Goal: Task Accomplishment & Management: Manage account settings

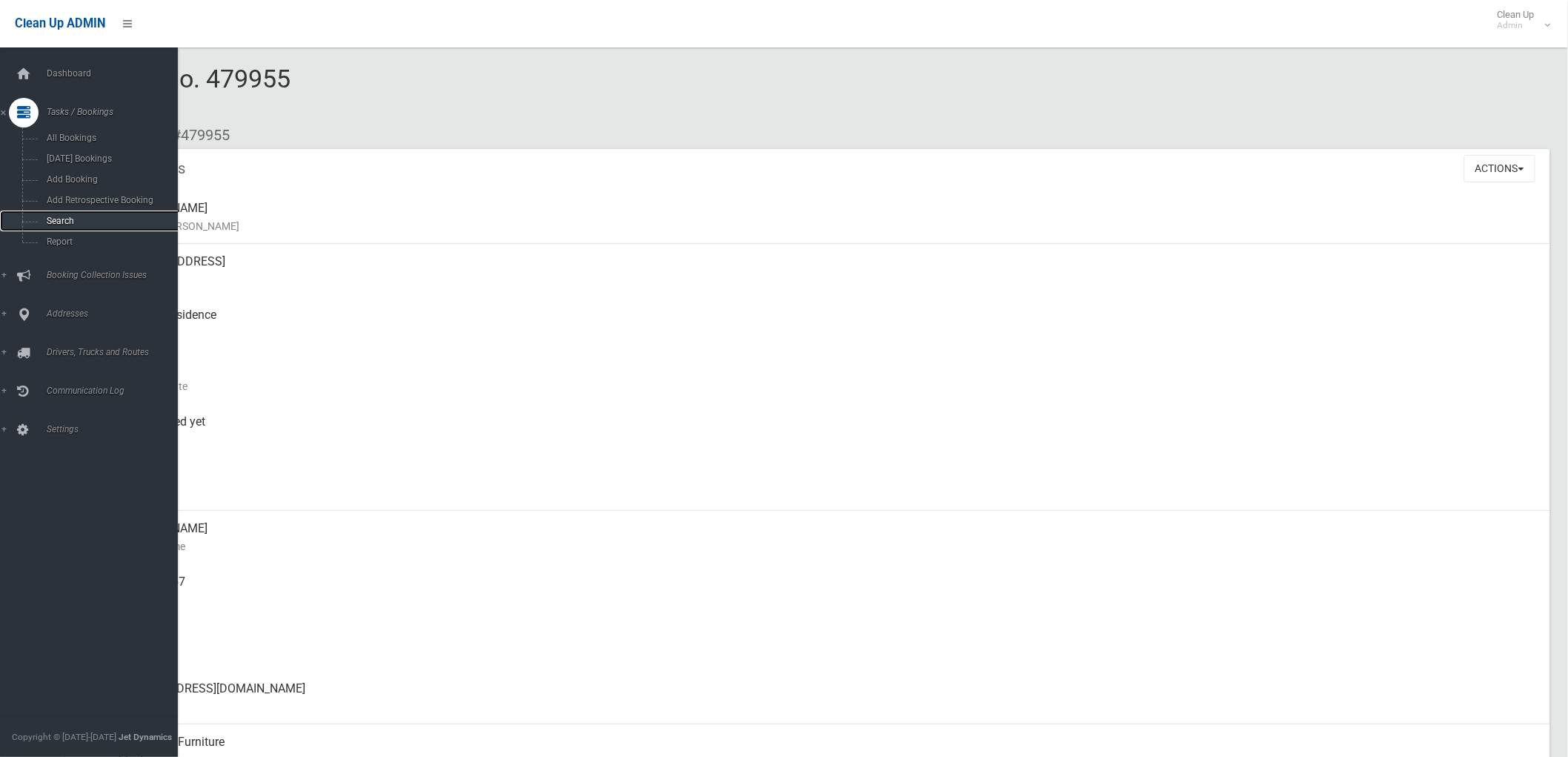
click at [68, 220] on span "Search" at bounding box center [110, 220] width 136 height 10
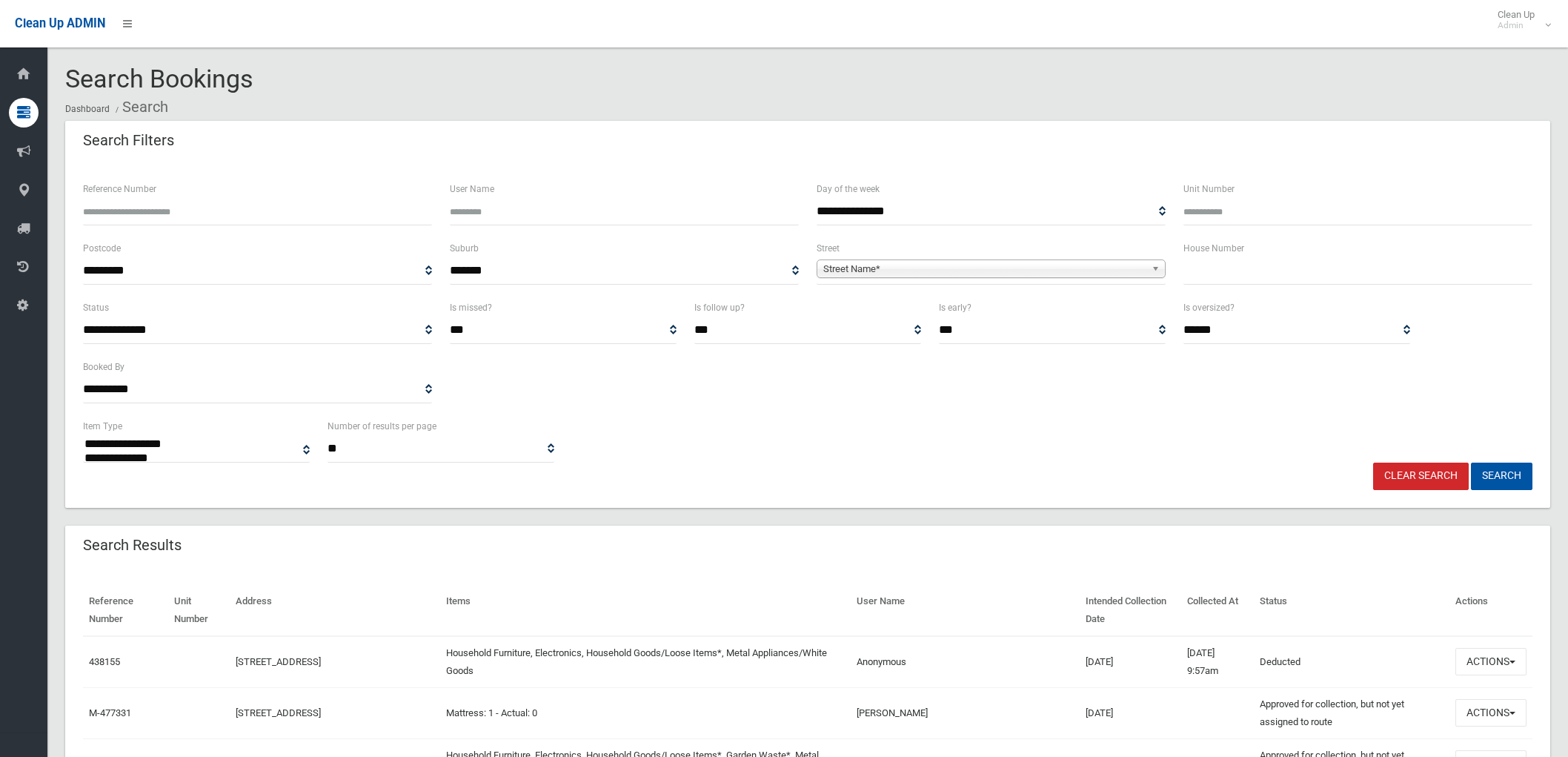
select select
click at [1155, 269] on b at bounding box center [1159, 269] width 14 height 17
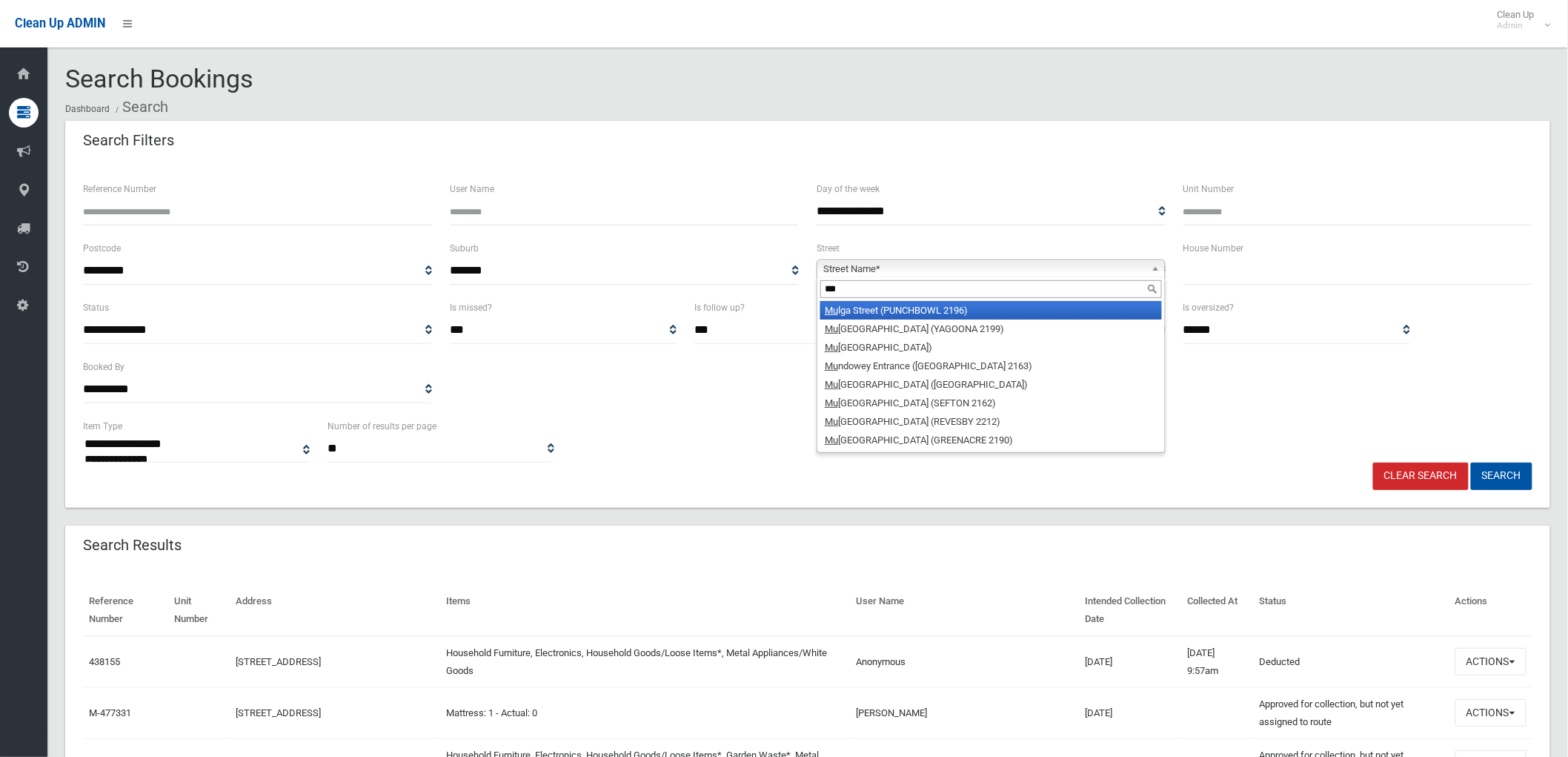
type input "****"
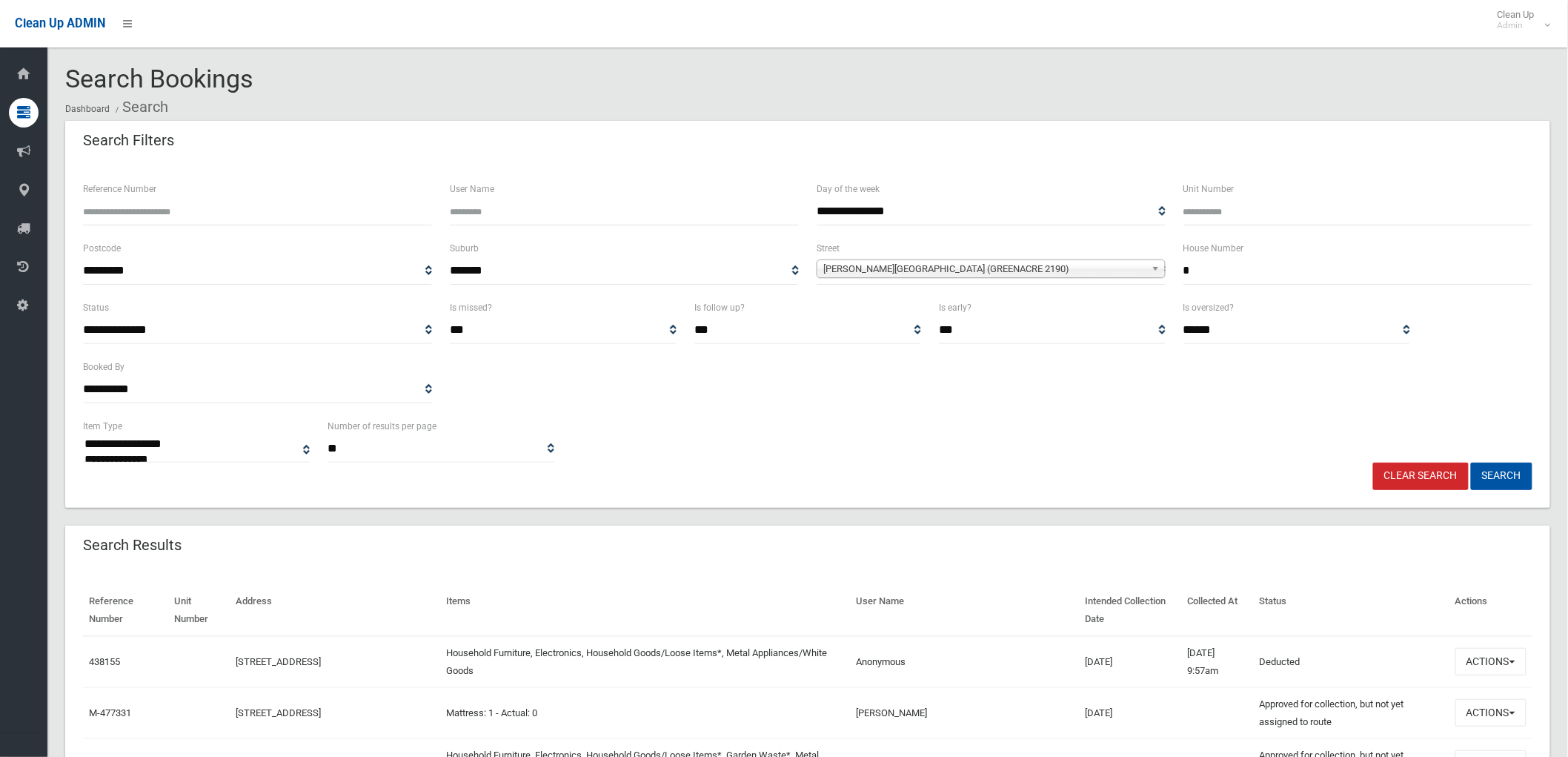
type input "*"
click at [1471, 463] on button "Search" at bounding box center [1501, 477] width 61 height 27
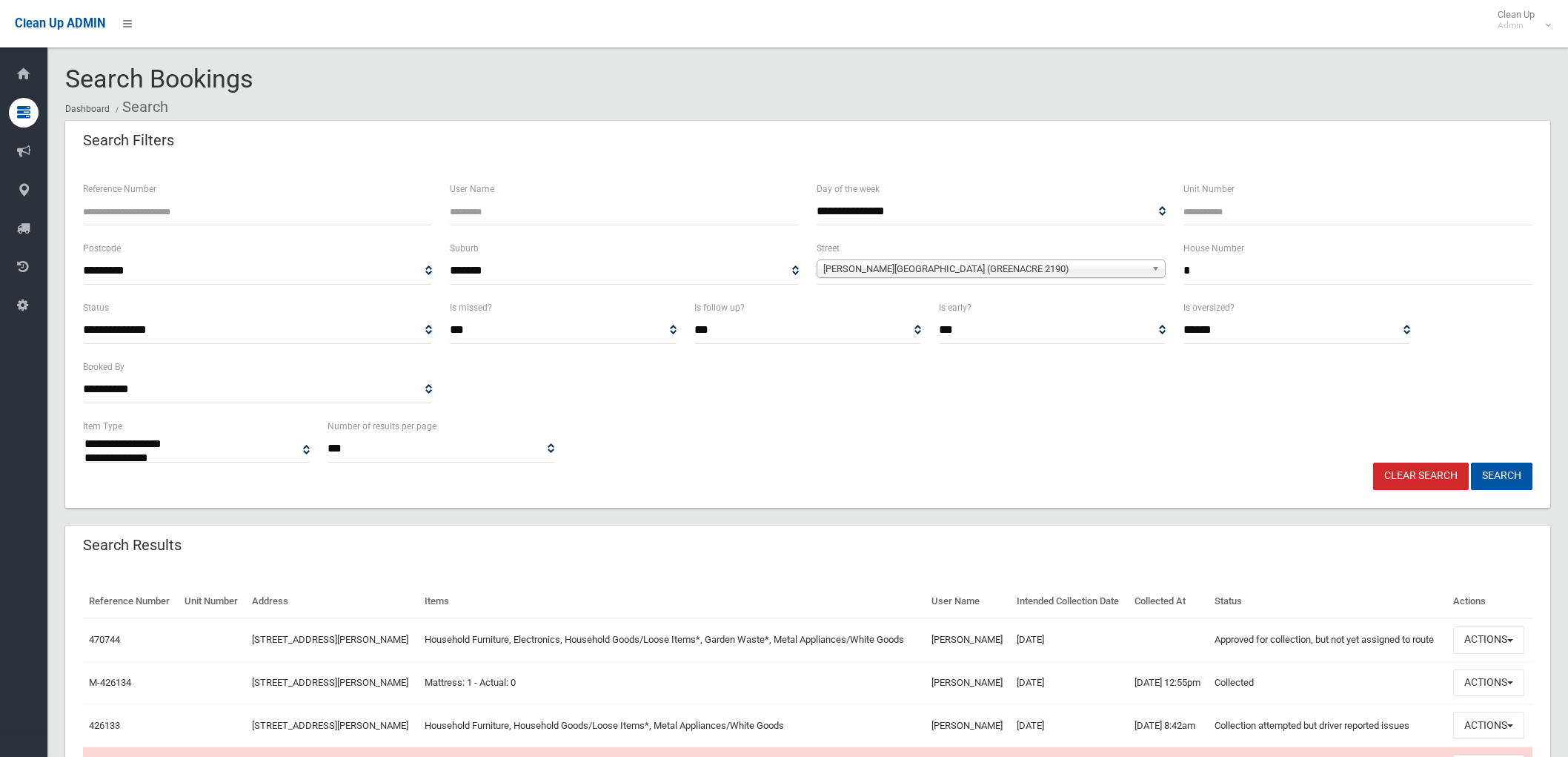
select select
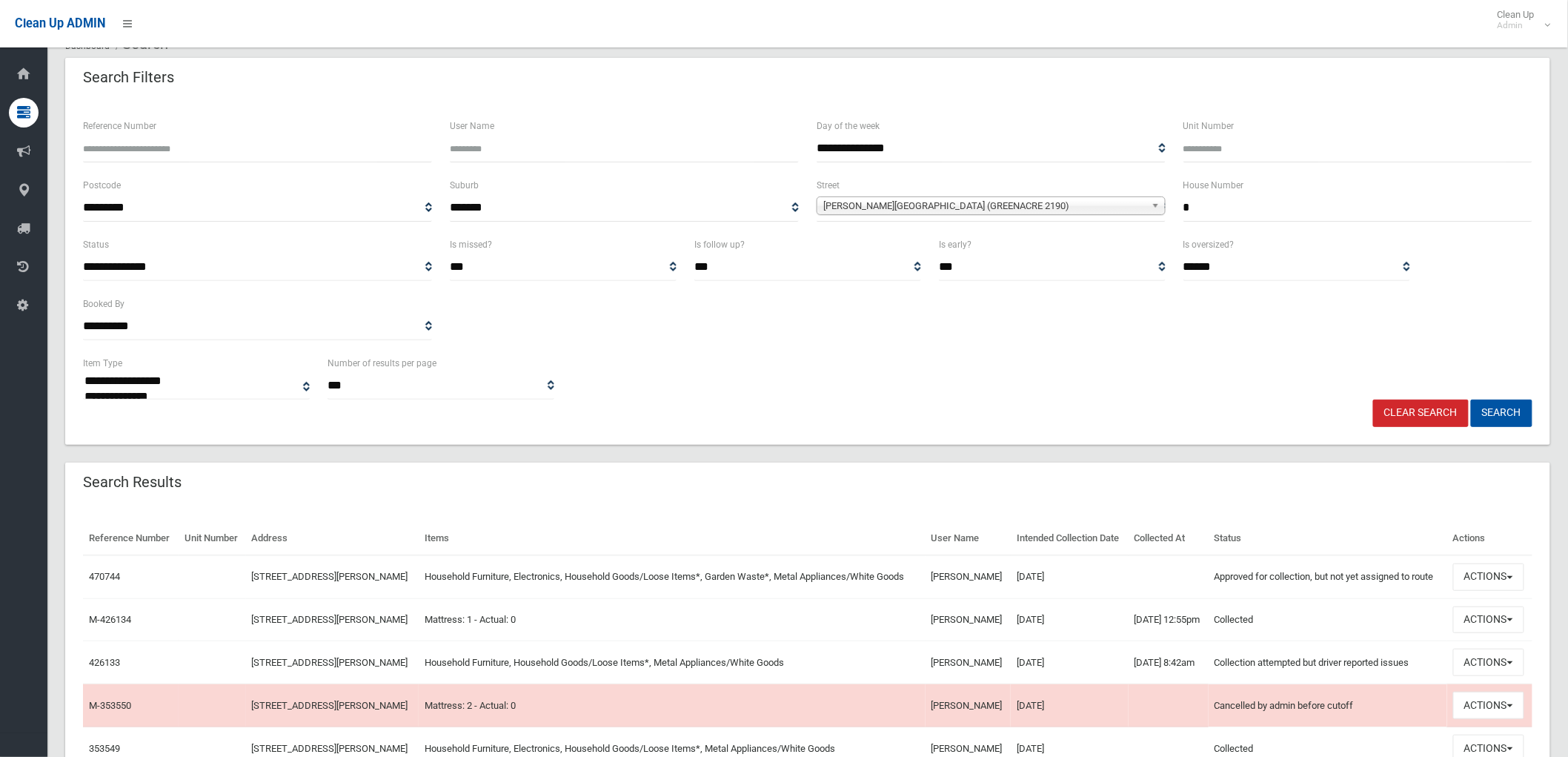
scroll to position [165, 0]
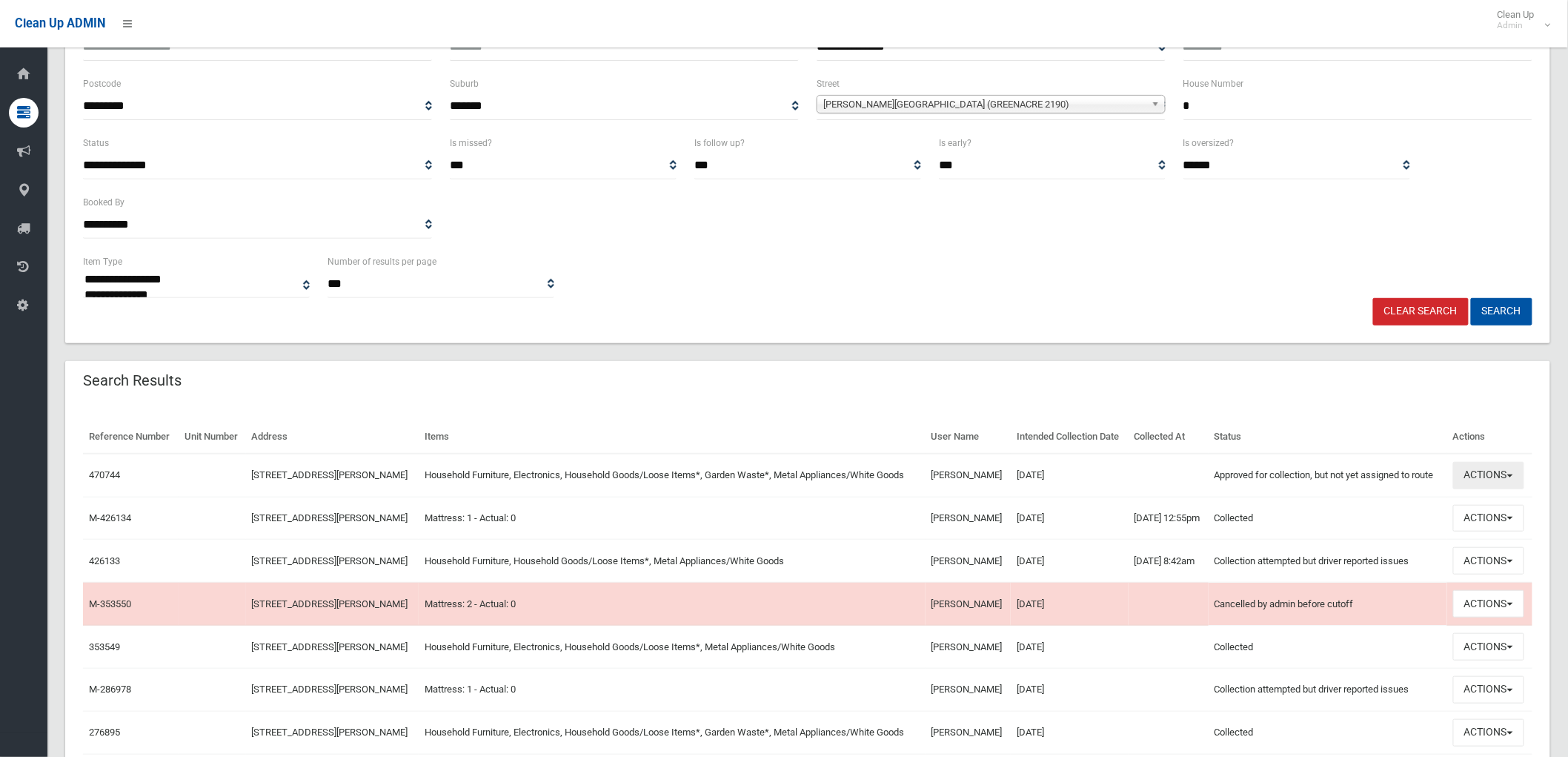
click at [1512, 489] on button "Actions" at bounding box center [1489, 476] width 71 height 27
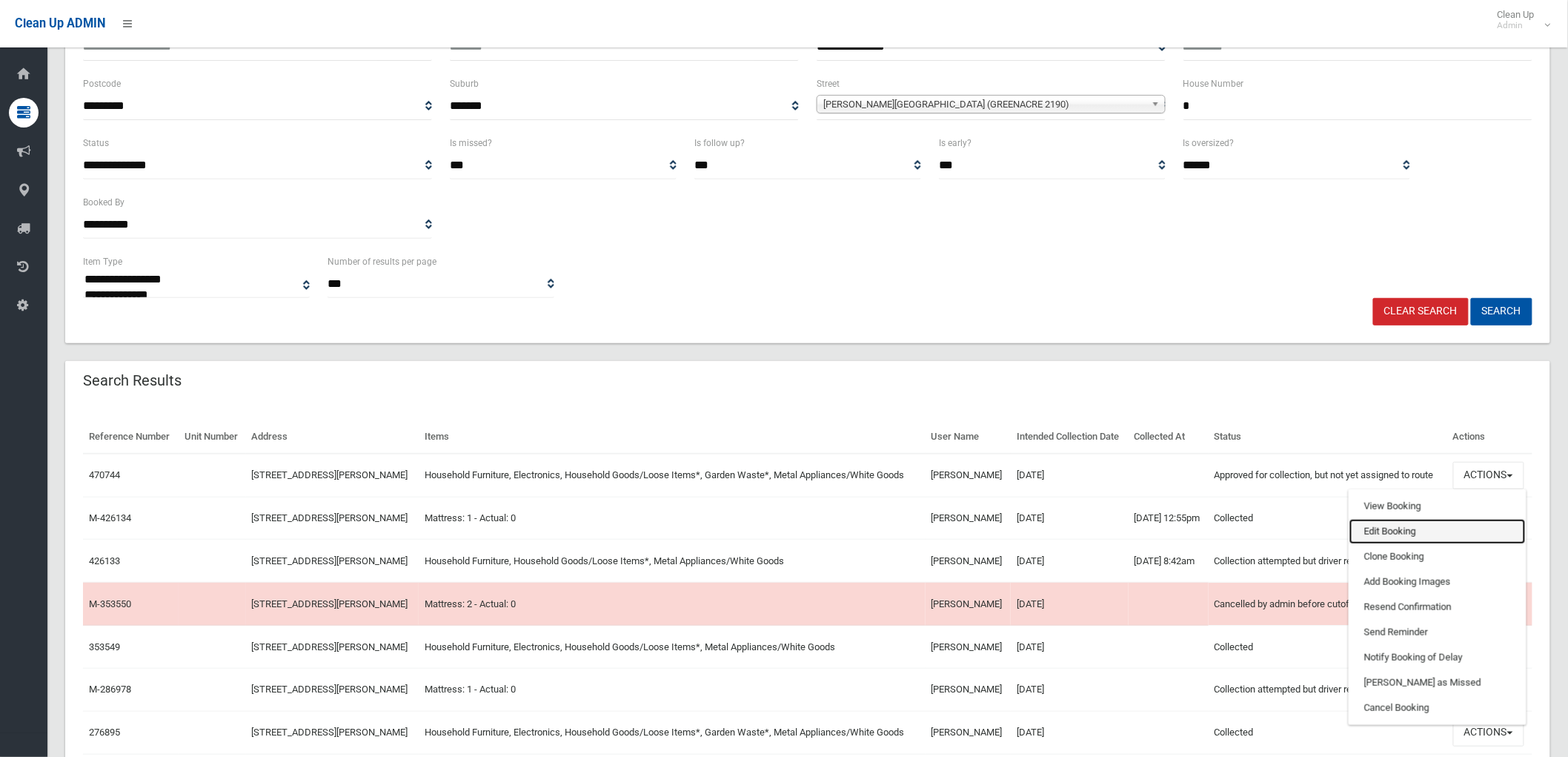
click at [1374, 544] on link "Edit Booking" at bounding box center [1438, 532] width 177 height 26
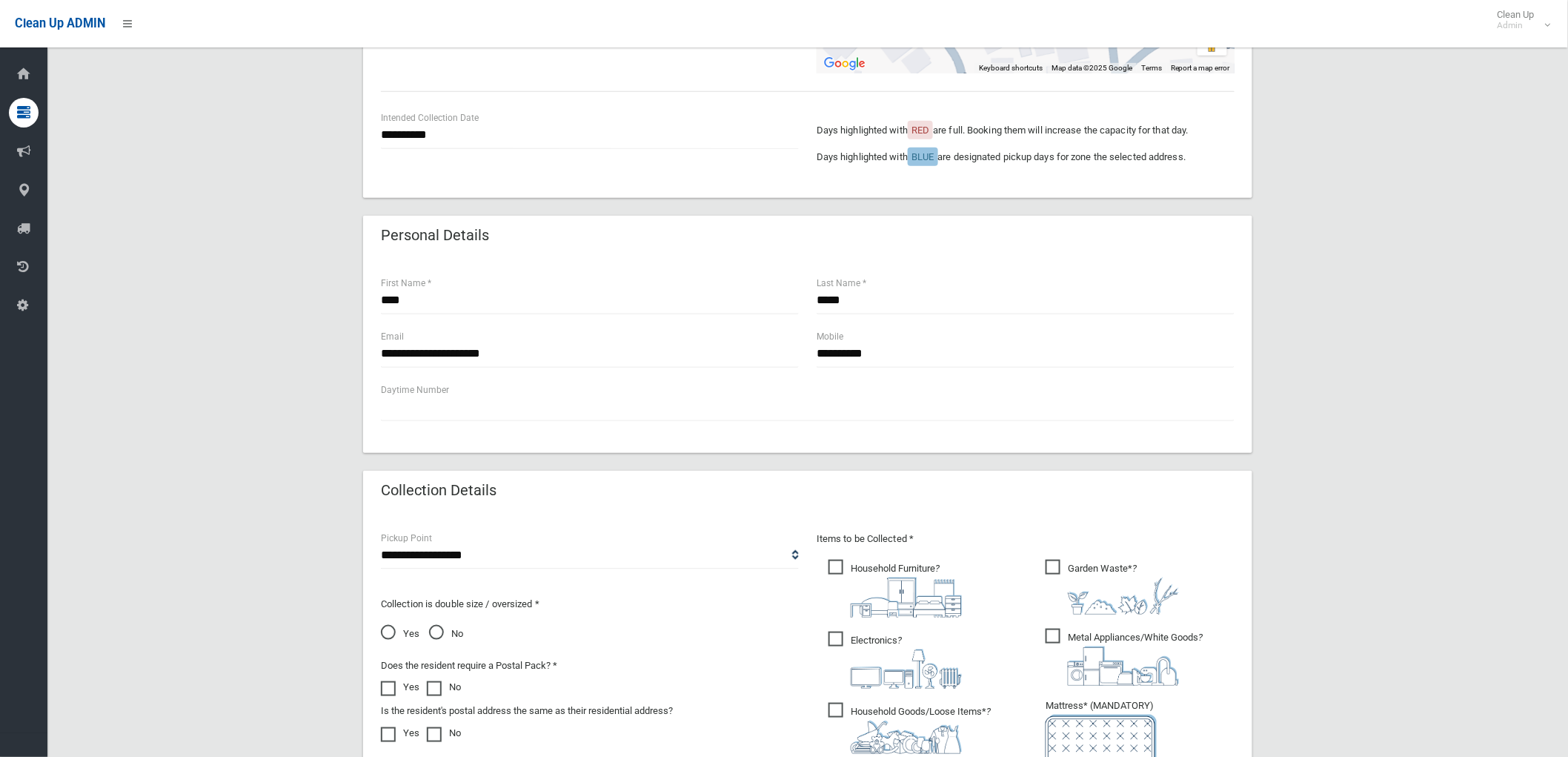
scroll to position [709, 0]
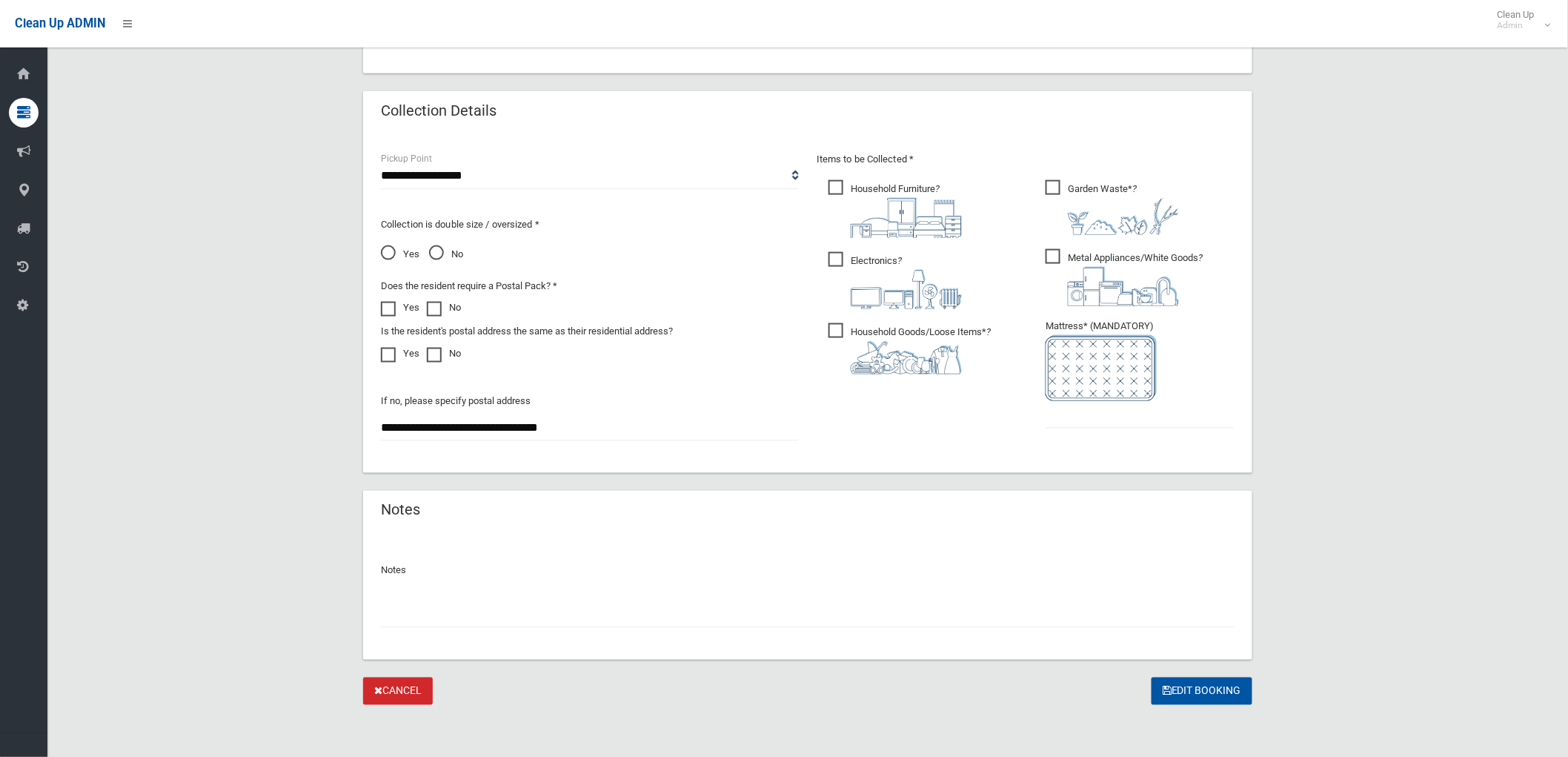
click at [484, 600] on input "text" at bounding box center [808, 614] width 854 height 27
type input "**********"
click at [1061, 416] on input "text" at bounding box center [1140, 415] width 189 height 27
type input "*"
click at [1187, 686] on button "Edit Booking" at bounding box center [1203, 692] width 101 height 27
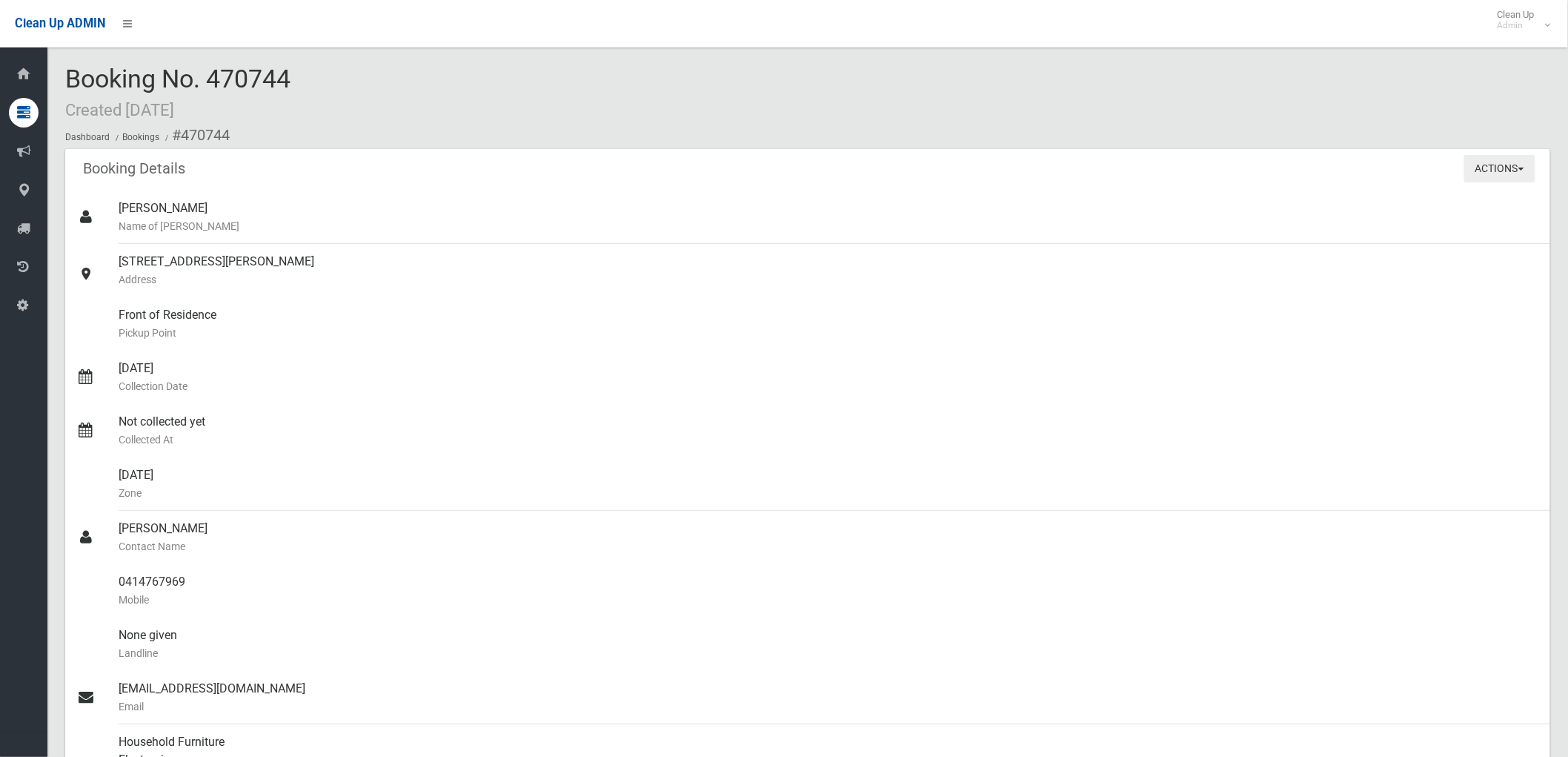
click at [1525, 167] on button "Actions" at bounding box center [1500, 169] width 71 height 27
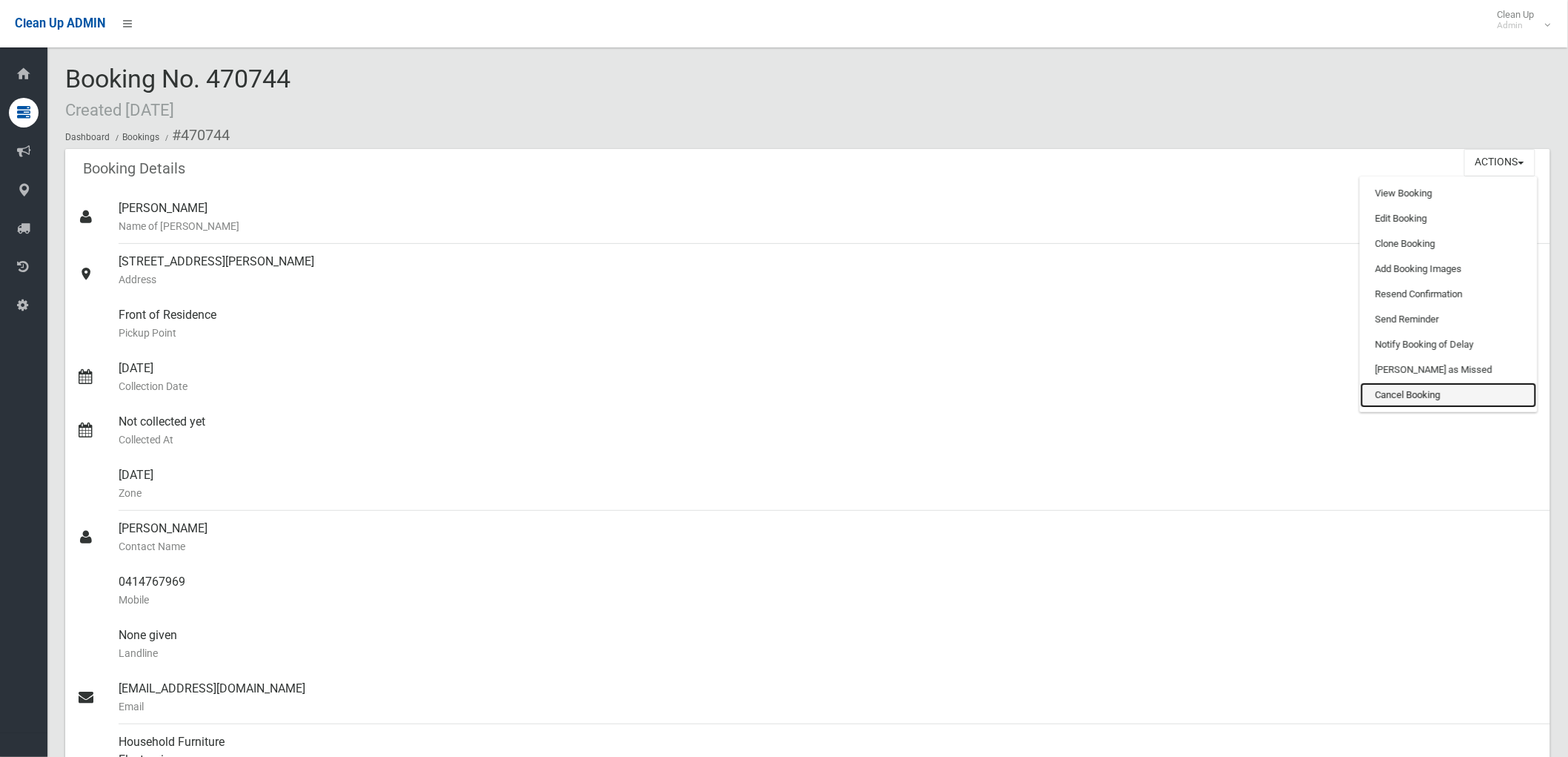
click at [1393, 388] on link "Cancel Booking" at bounding box center [1449, 396] width 177 height 26
